Goal: Task Accomplishment & Management: Use online tool/utility

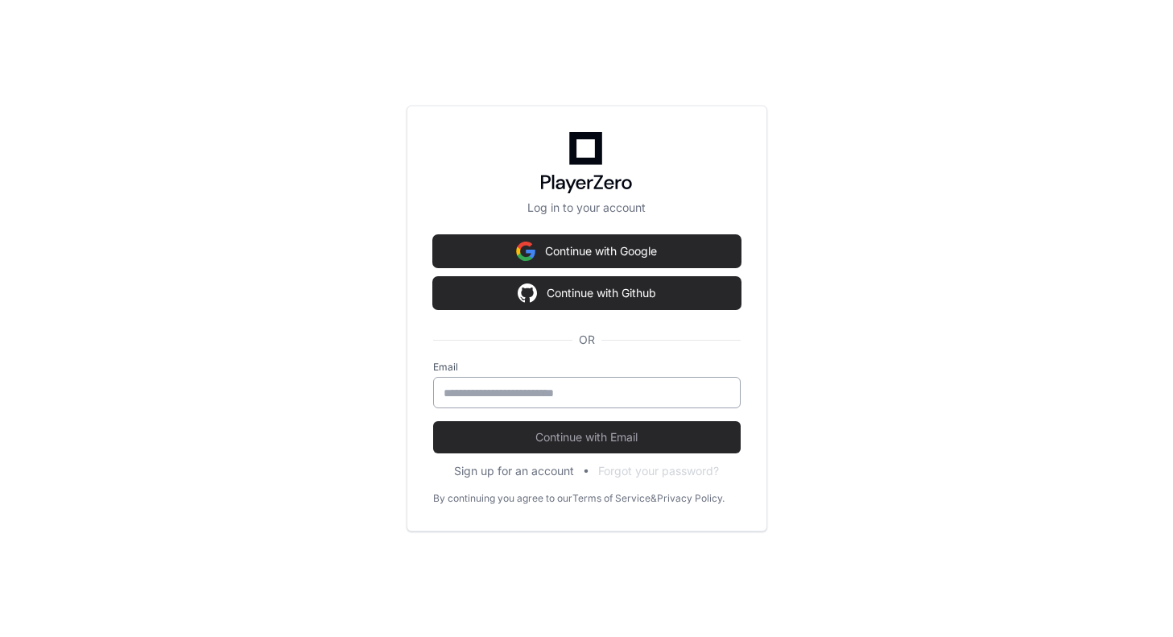
click at [556, 390] on input "email" at bounding box center [587, 393] width 287 height 16
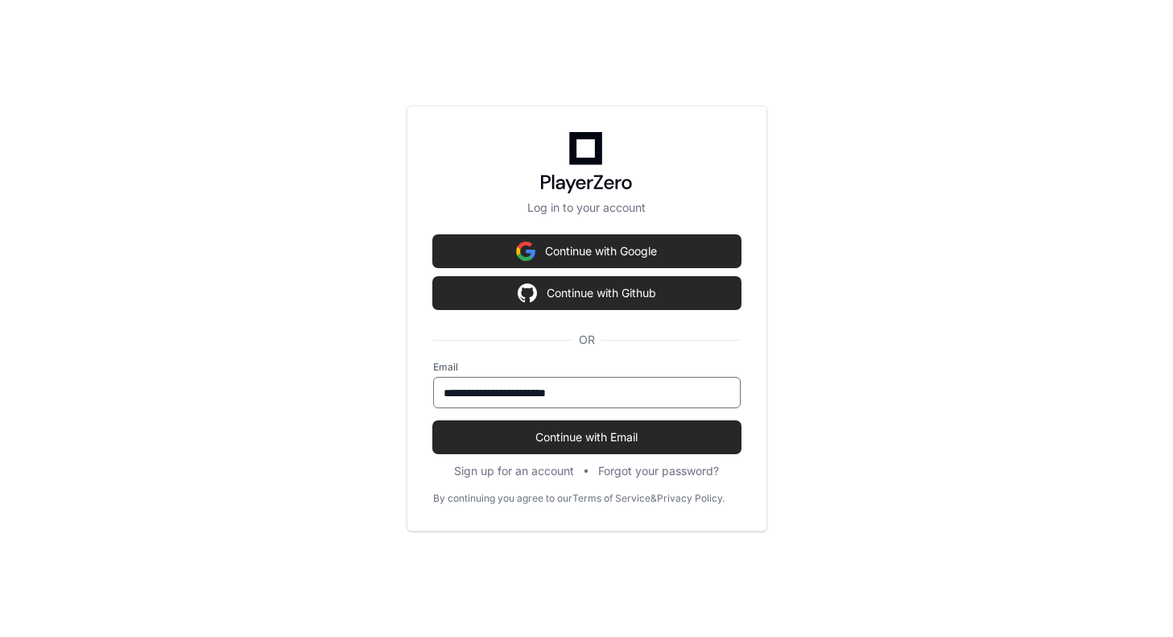
type input "**********"
click at [433, 421] on button "Continue with Email" at bounding box center [587, 437] width 308 height 32
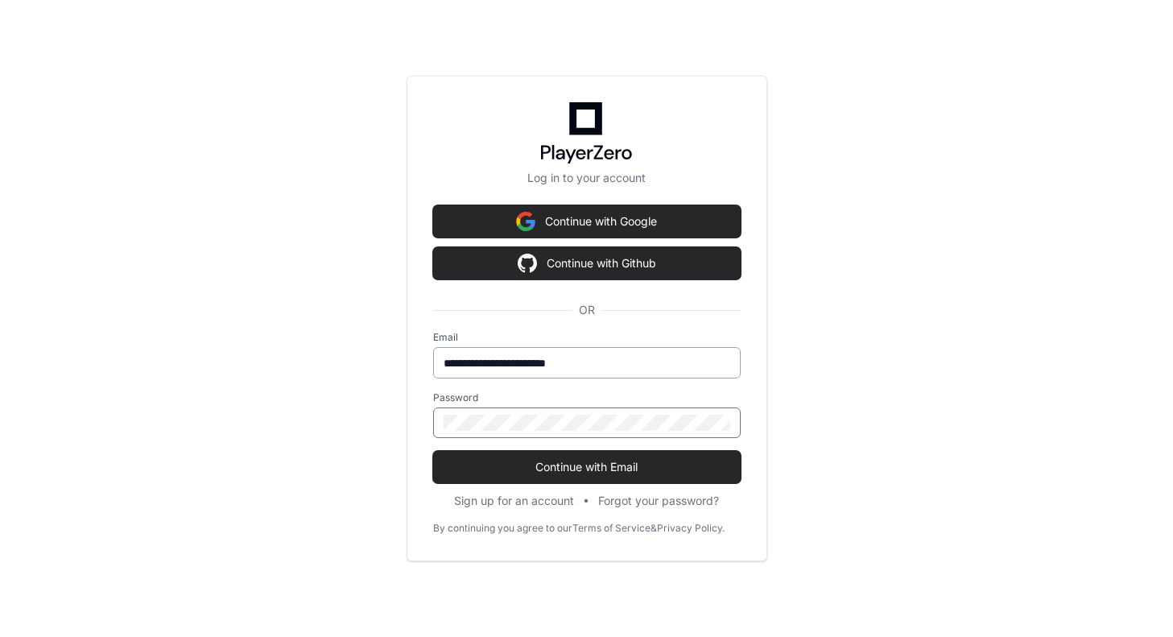
click button "Continue with Email" at bounding box center [587, 467] width 308 height 32
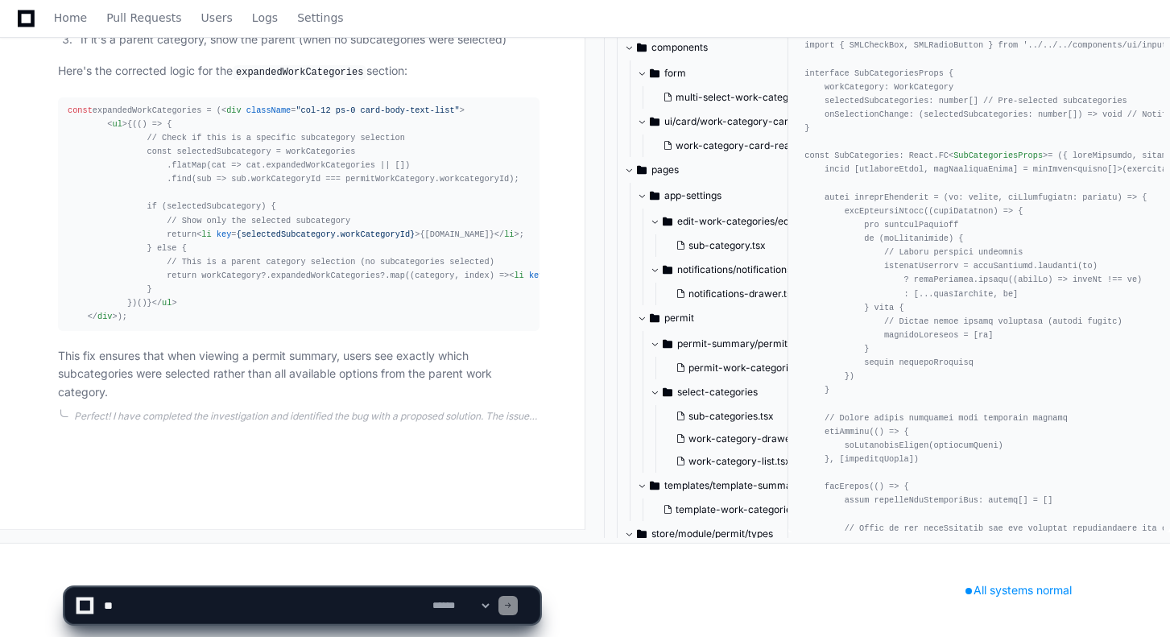
scroll to position [1754, 0]
click at [276, 163] on span "< div className = "col-12 ps-0 card-body-text-list" > < ul > {(() => { // Check…" at bounding box center [383, 213] width 630 height 217
click at [67, 97] on pre "const expandedWorkCategories = ( < div className = "col-12 ps-0 card-body-text-…" at bounding box center [298, 213] width 481 height 233
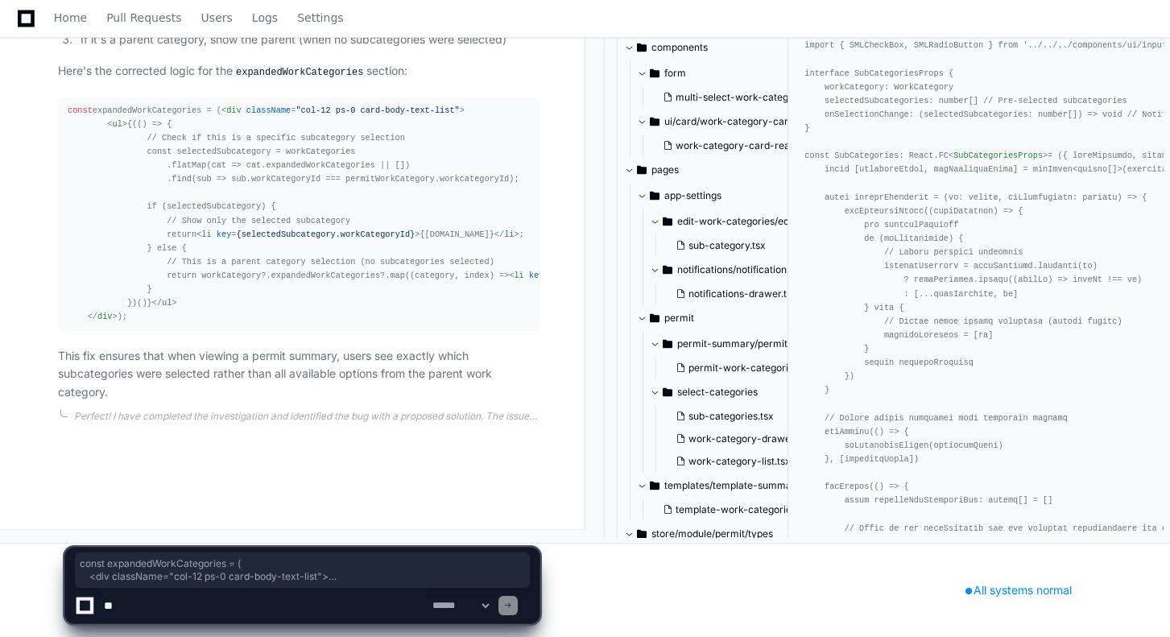
drag, startPoint x: 69, startPoint y: 80, endPoint x: 81, endPoint y: 369, distance: 289.3
click at [81, 324] on div "const expandedWorkCategories = ( < div className = "col-12 ps-0 card-body-text-…" at bounding box center [299, 214] width 462 height 221
copy div "const expandedWorkCategories = ( < div className = "col-12 ps-0 card-body-text-…"
